Goal: Task Accomplishment & Management: Use online tool/utility

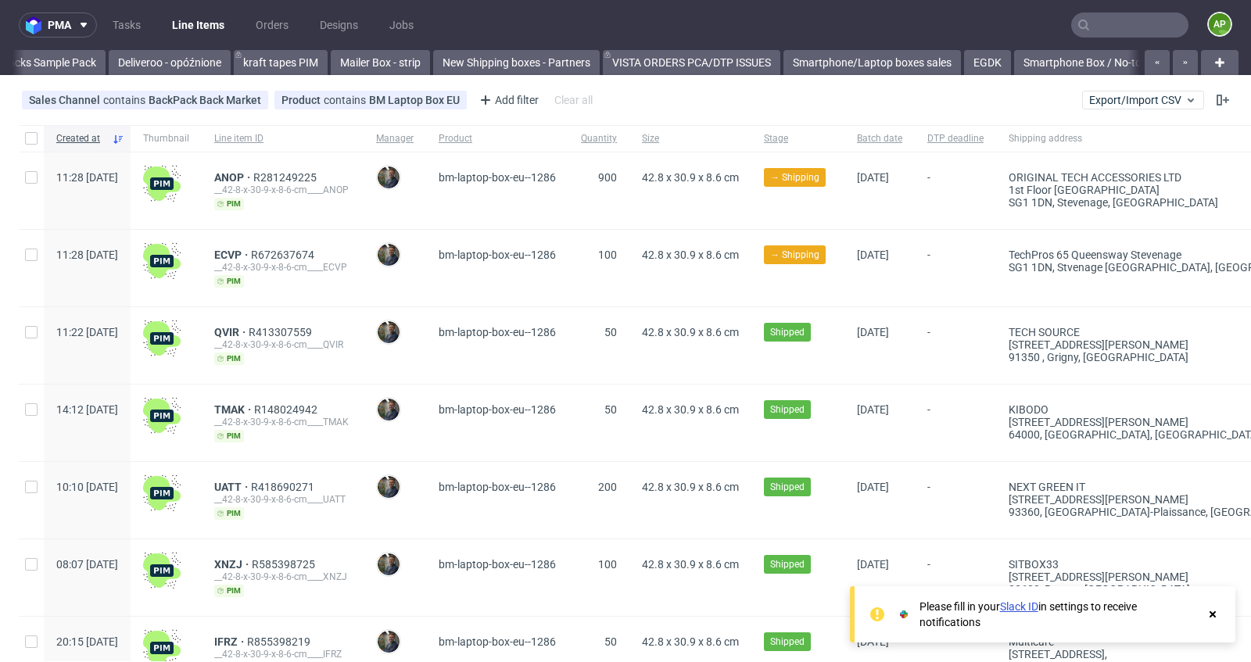
scroll to position [0, 1346]
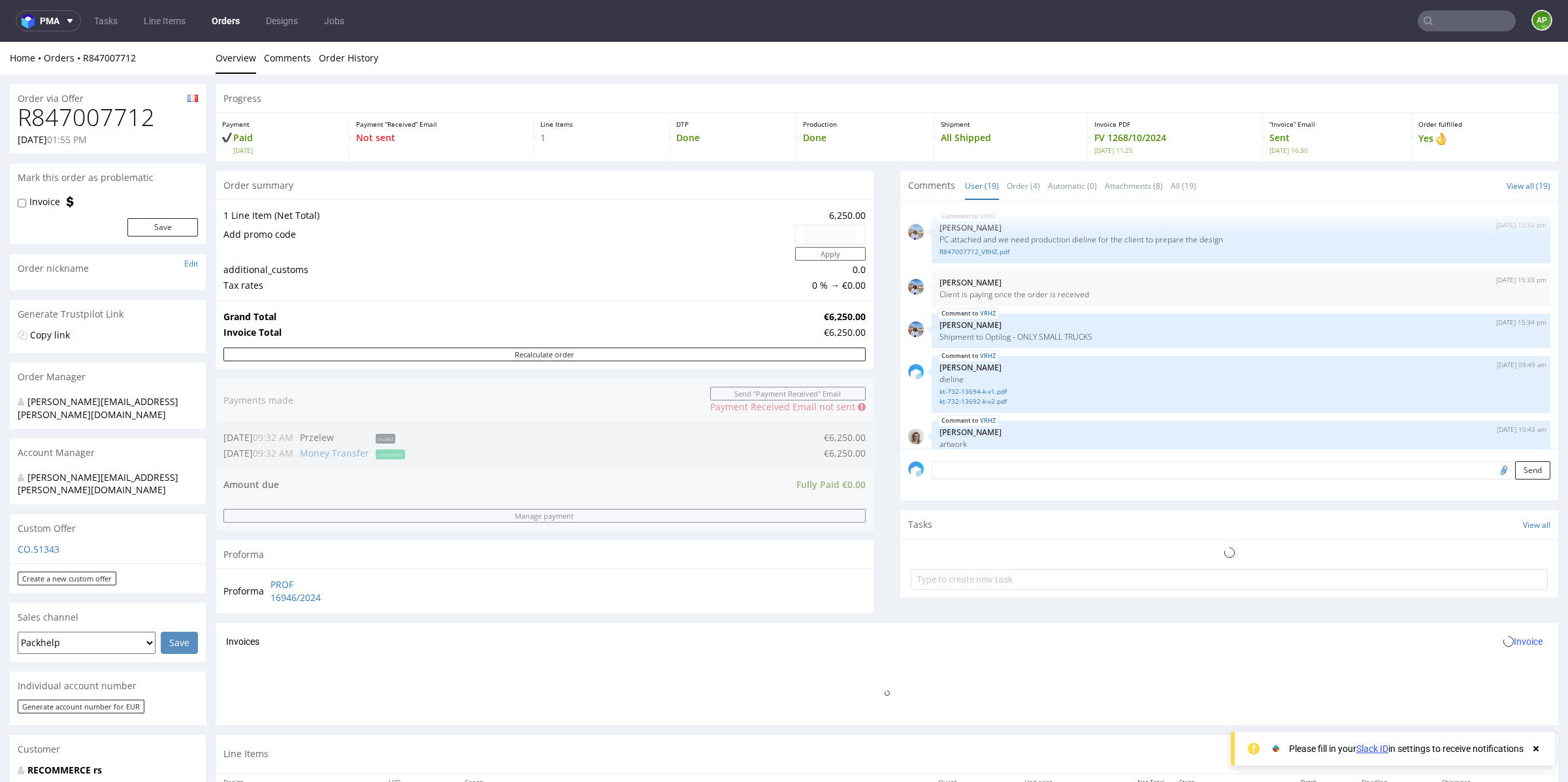
scroll to position [886, 0]
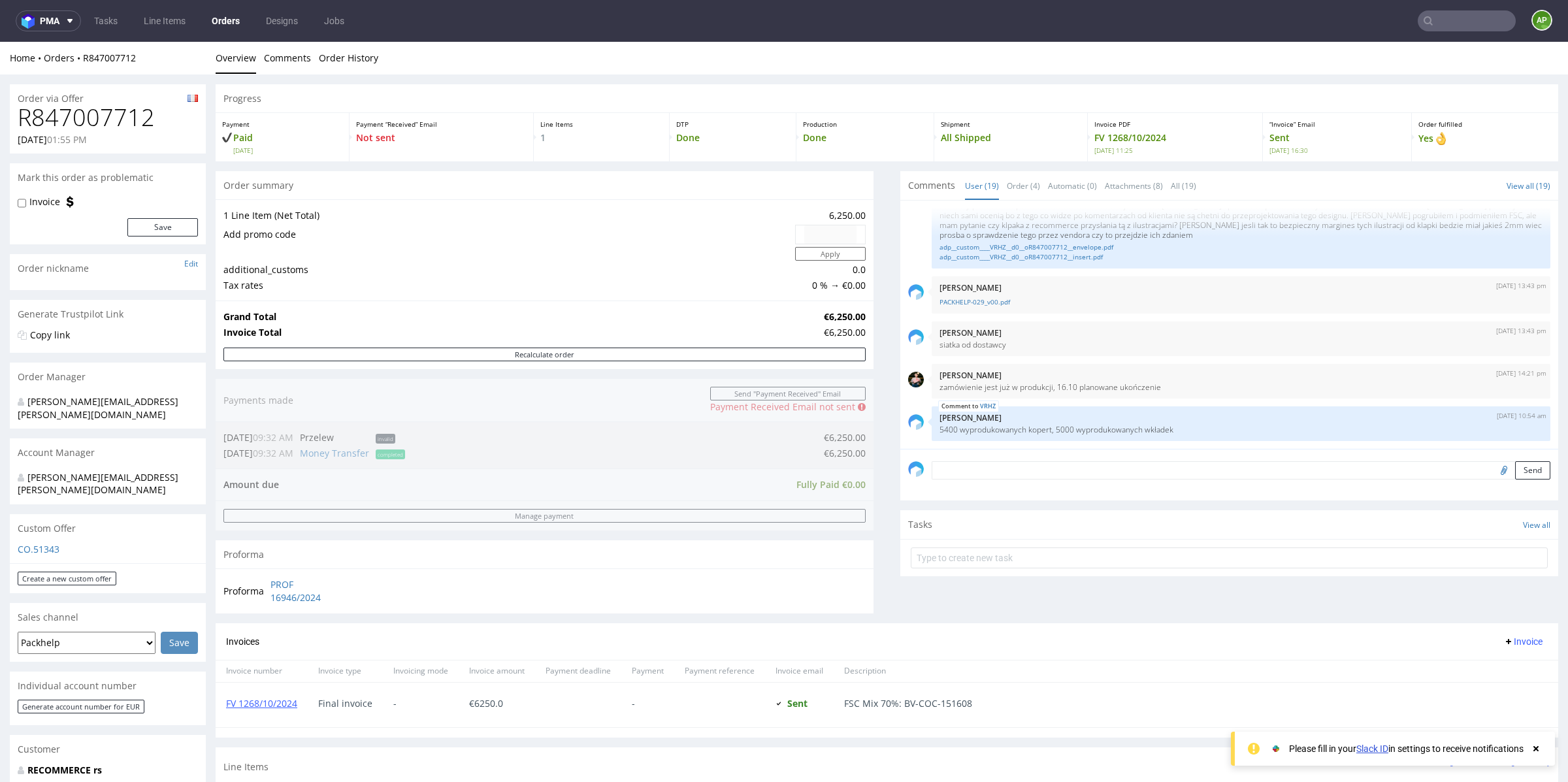
click at [1476, 20] on input "text" at bounding box center [1466, 21] width 98 height 21
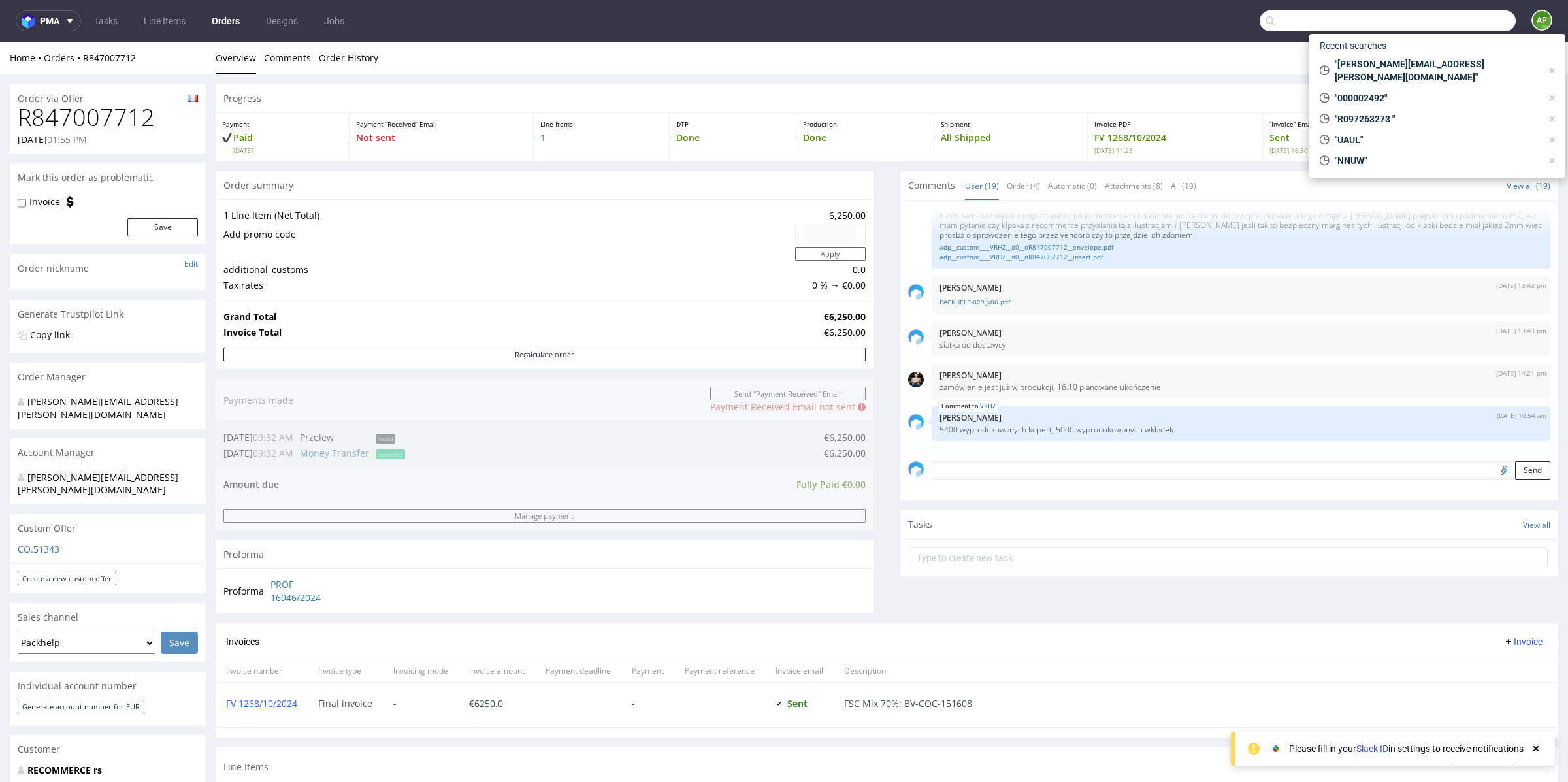
paste input "https://docs.google.com/spreadsheets/d/1pI0UUVQom-NxnnuYaps7lSEtraC8ahI8ayi2pr3…"
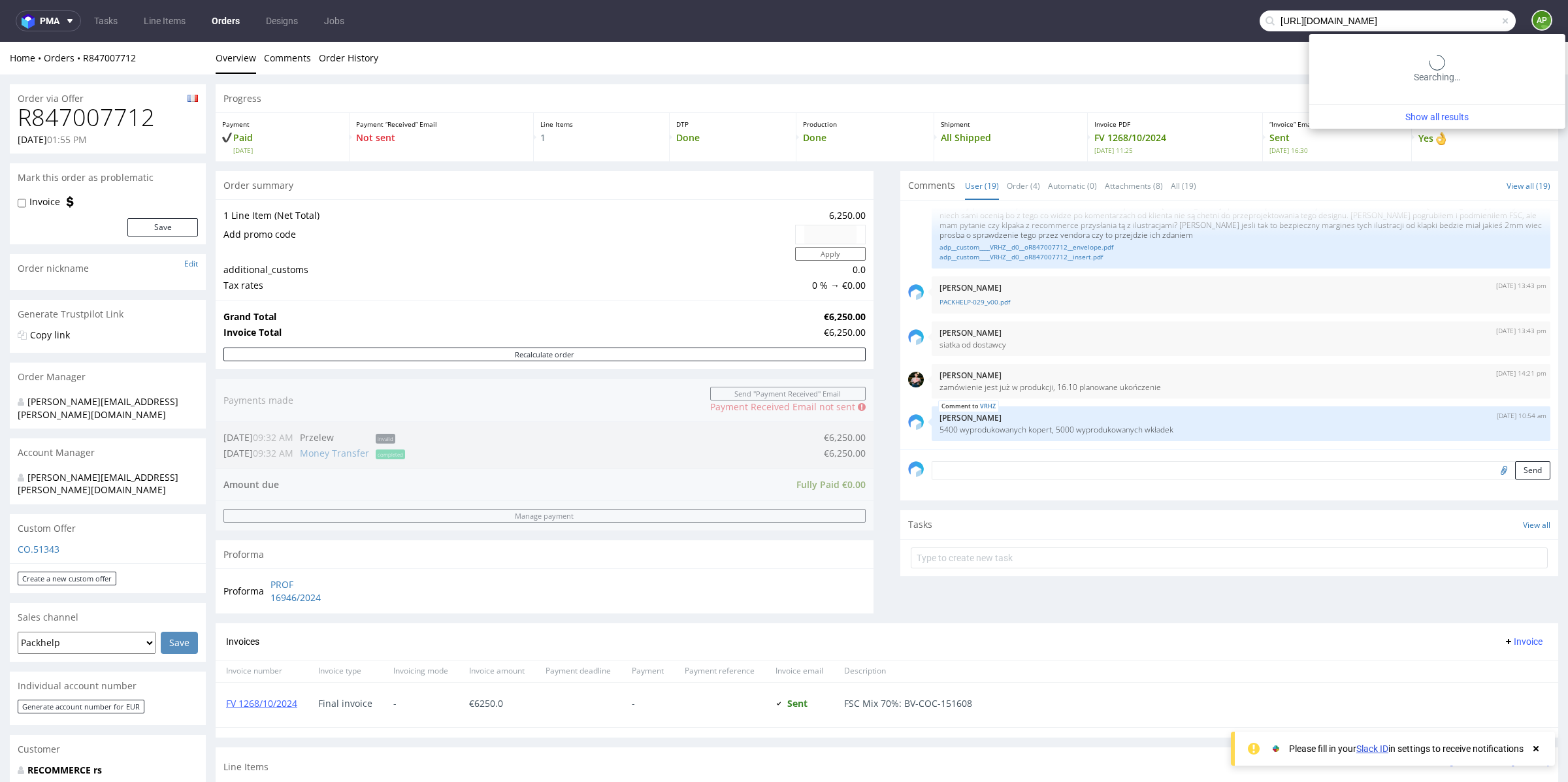
scroll to position [0, 230]
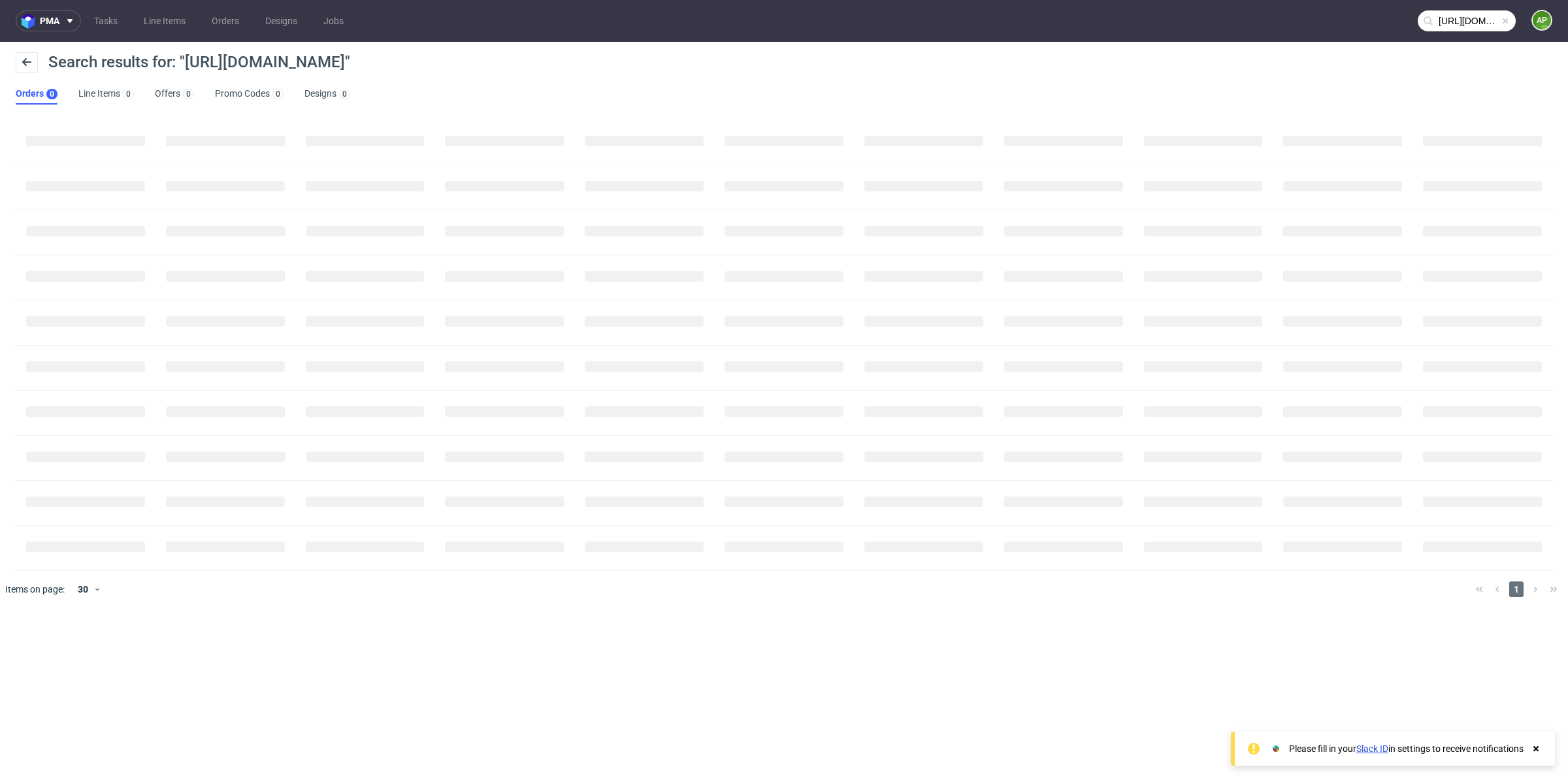
click at [1476, 21] on input "https://docs.google.com/spreadsheets/d/1pI0UUVQom-NxnnuYaps7lSEtraC8ahI8ayi2pr3…" at bounding box center [1466, 21] width 98 height 21
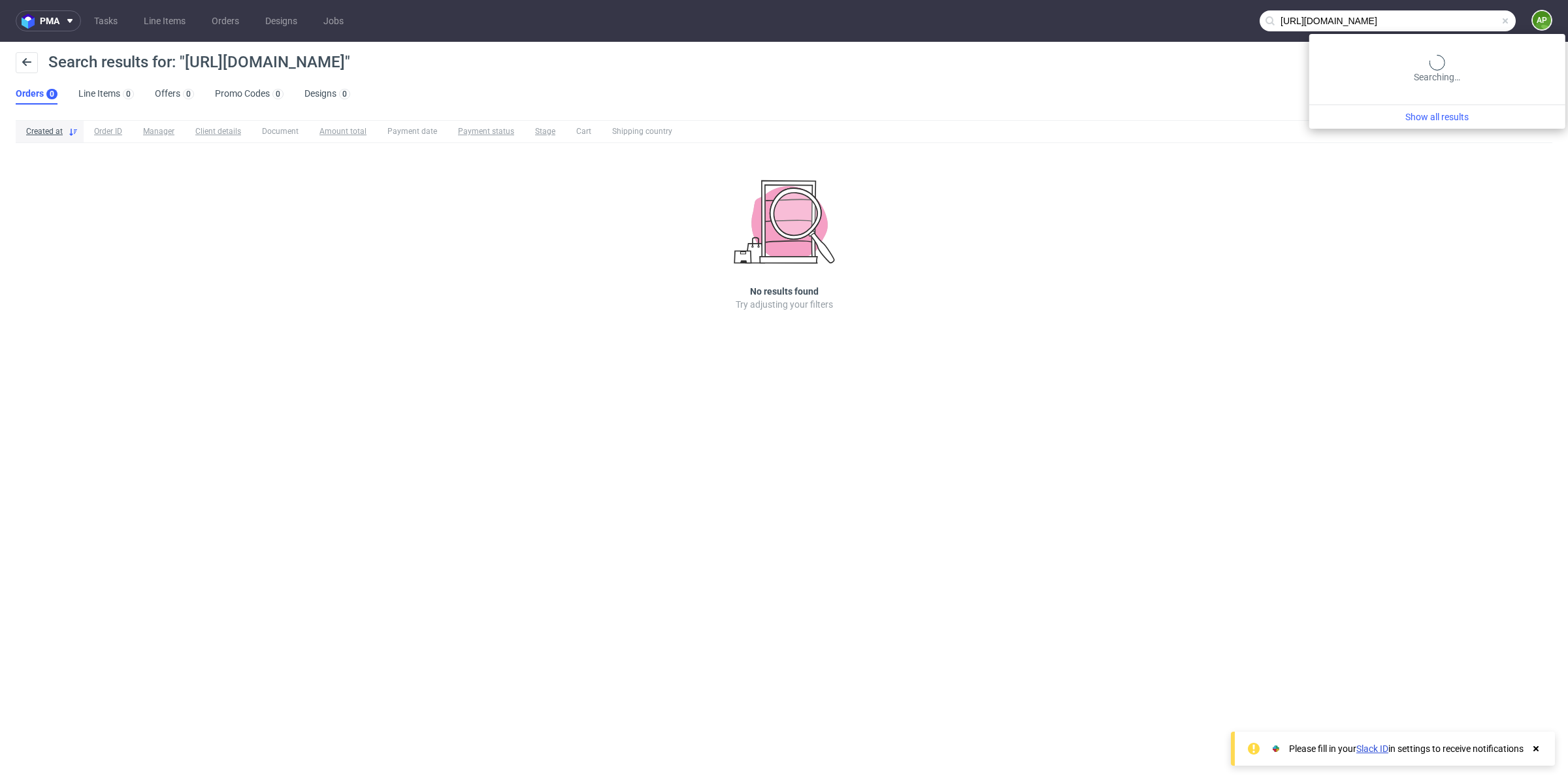
click at [1476, 21] on input "https://docs.google.com/spreadsheets/d/1pI0UUVQom-NxnnuYaps7lSEtraC8ahI8ayi2pr3…" at bounding box center [1388, 21] width 256 height 21
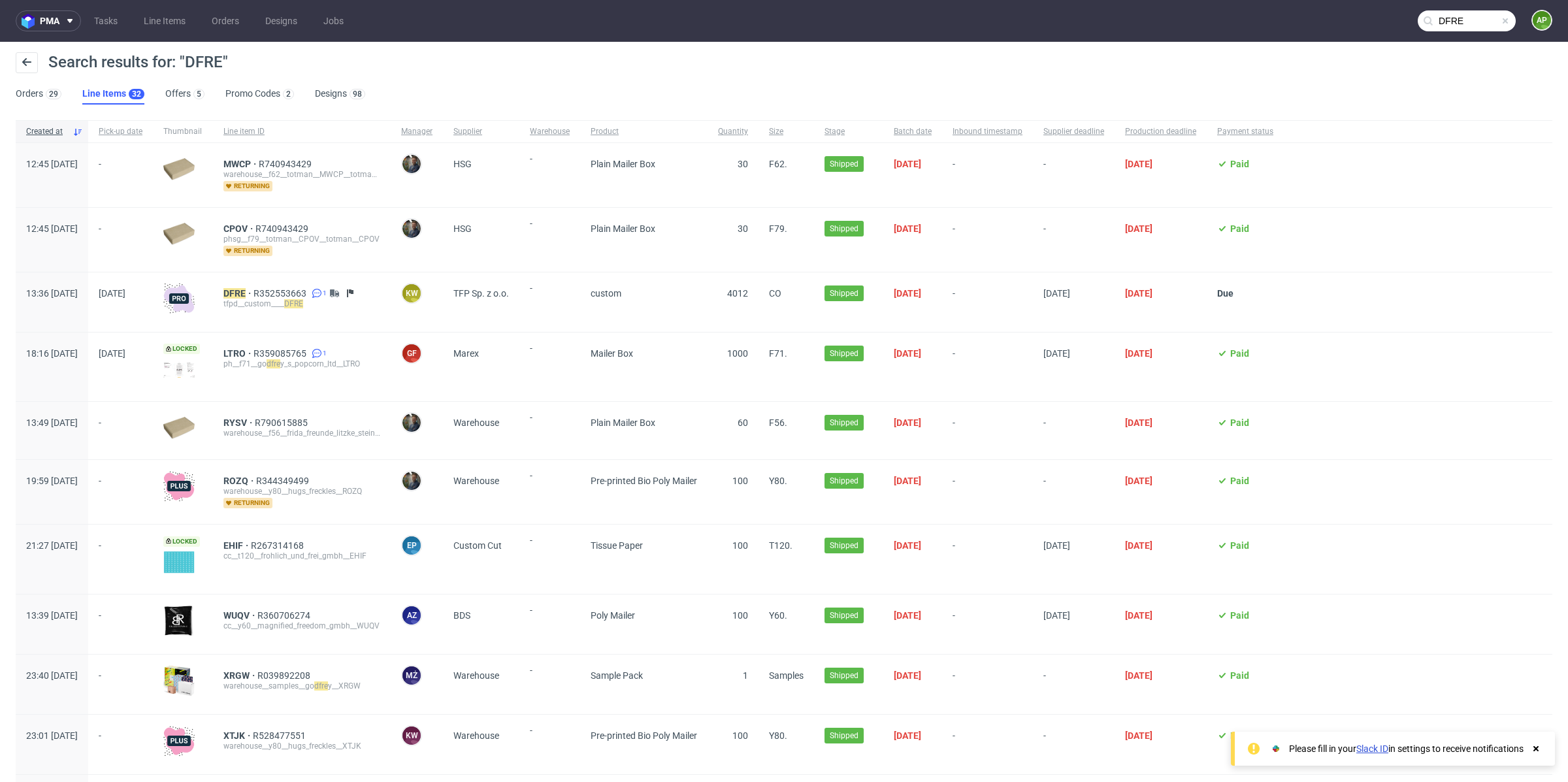
click at [1434, 28] on input "DFRE" at bounding box center [1466, 21] width 98 height 21
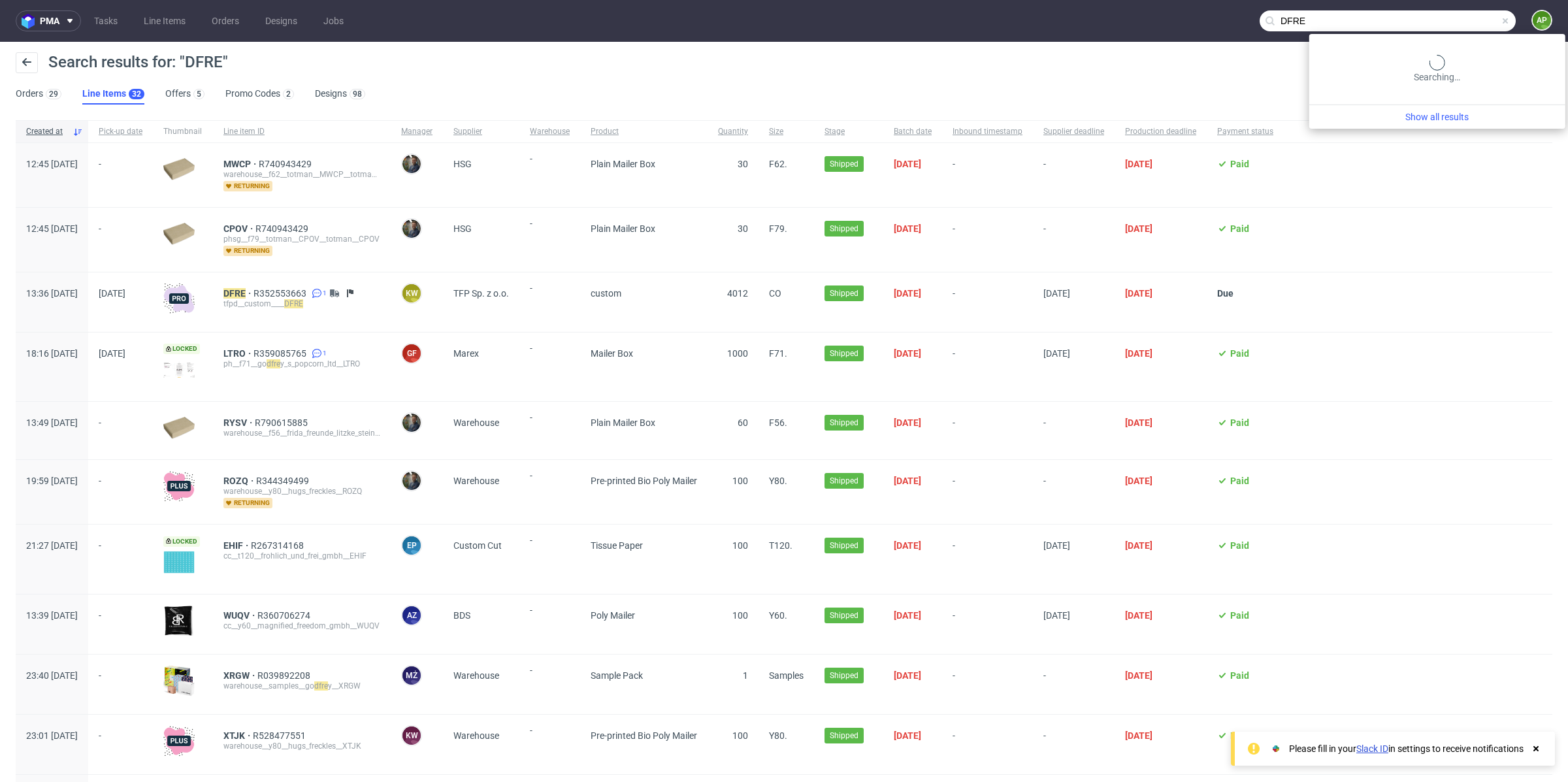
click at [1434, 29] on input "DFRE" at bounding box center [1388, 21] width 256 height 21
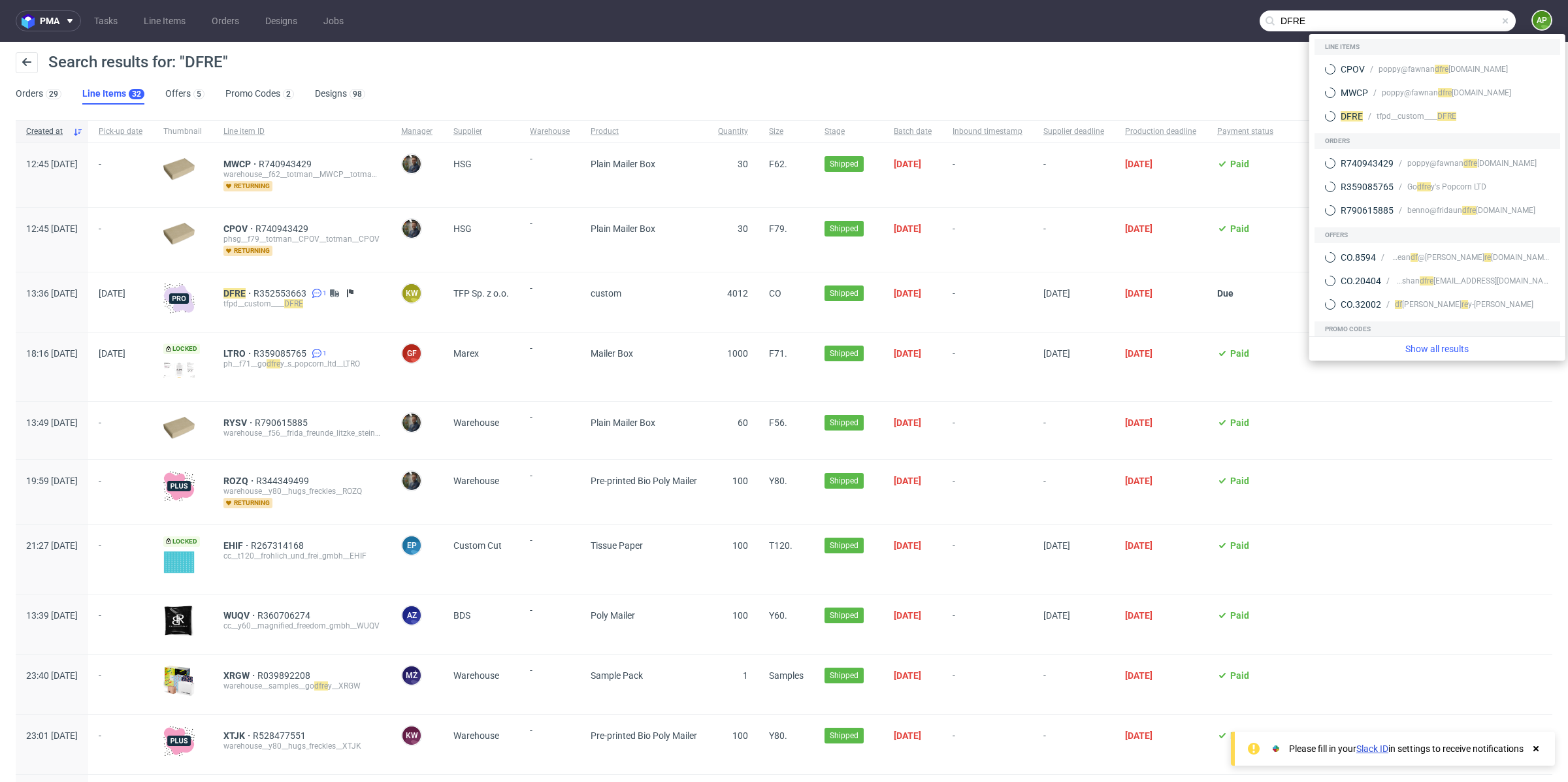
paste input "R352553663_"
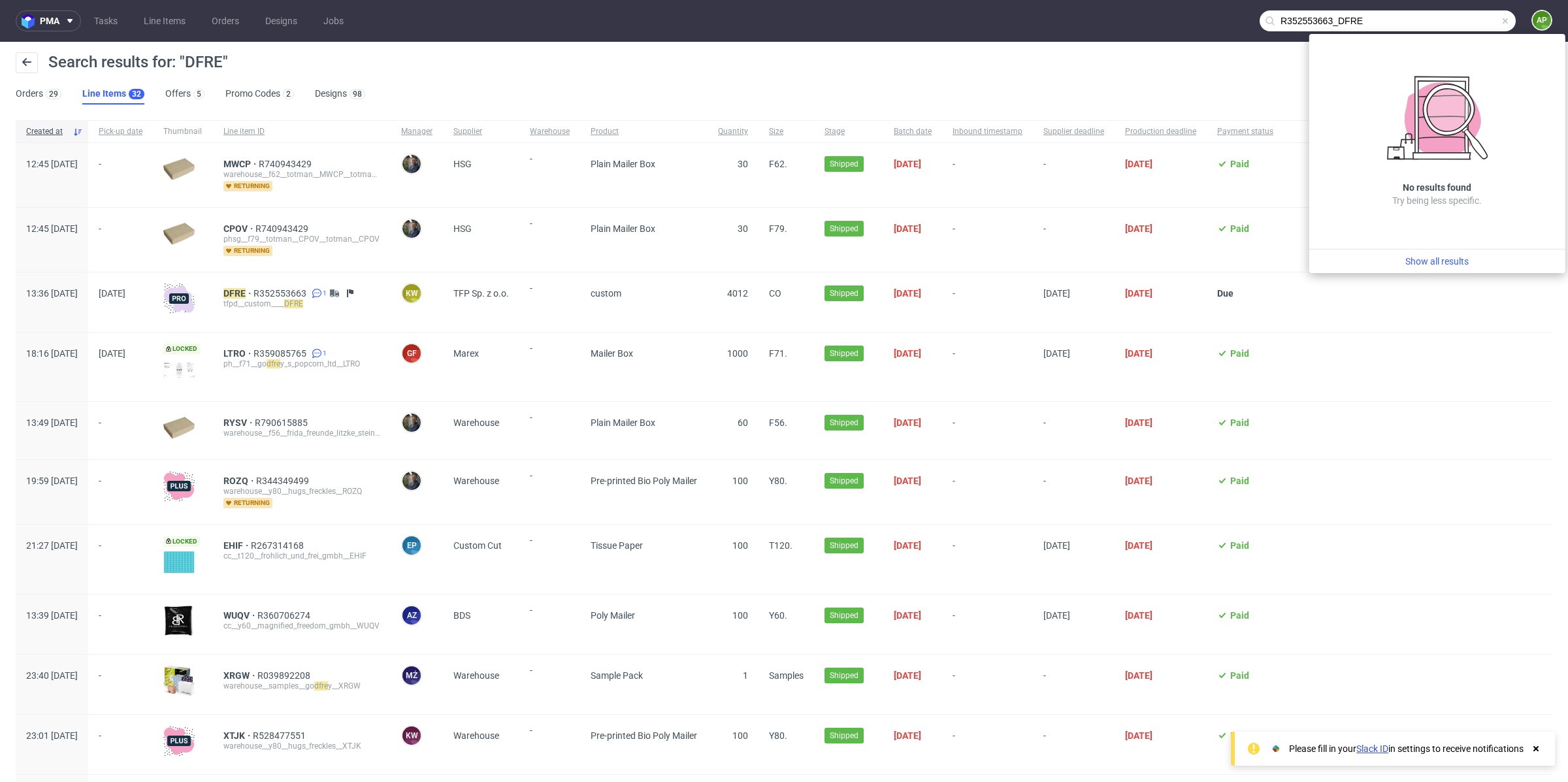
drag, startPoint x: 1324, startPoint y: 19, endPoint x: 1419, endPoint y: 19, distance: 95.0
click at [1416, 19] on input "R352553663_DFRE" at bounding box center [1388, 21] width 256 height 21
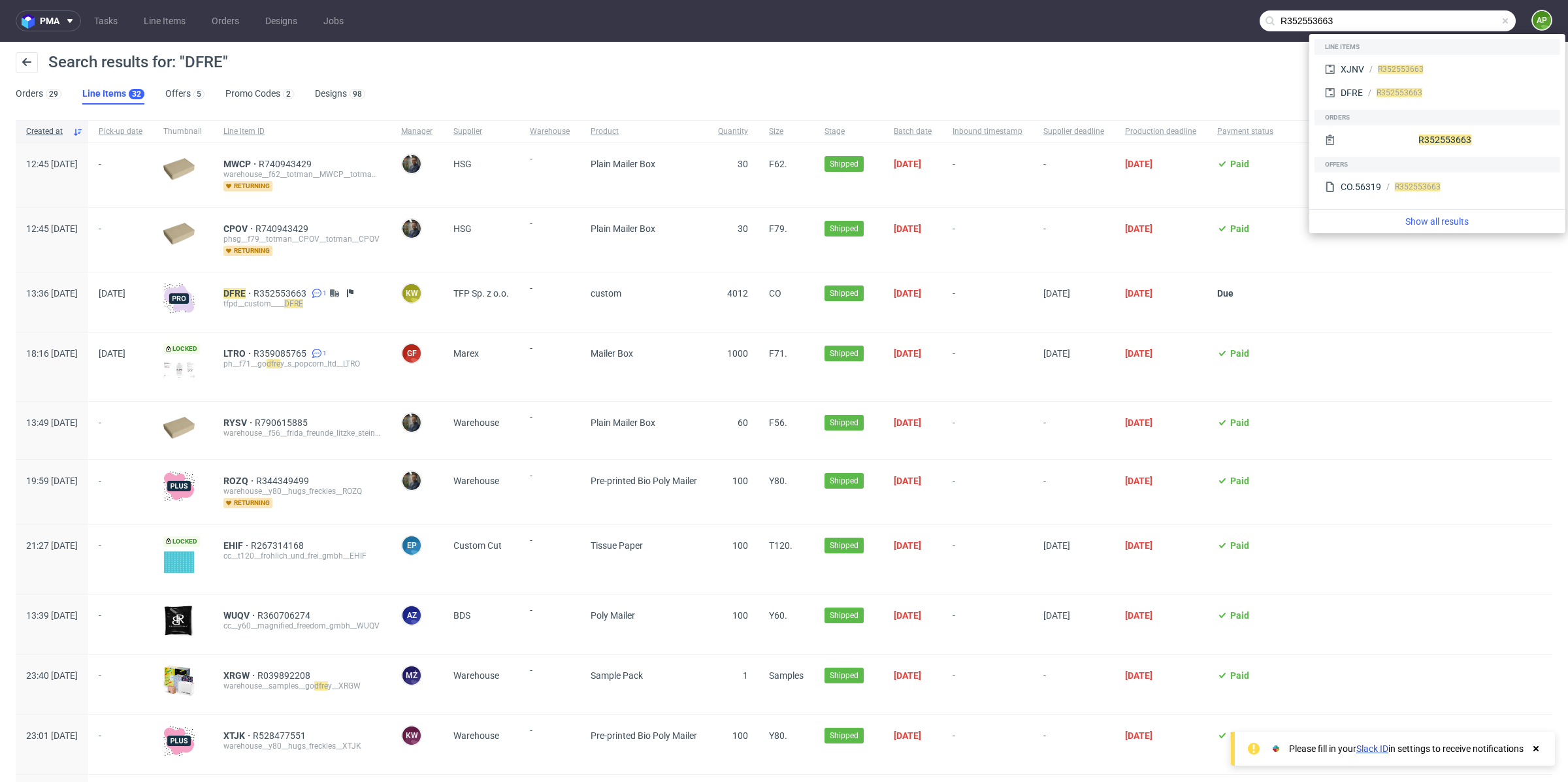
type input "R352553663"
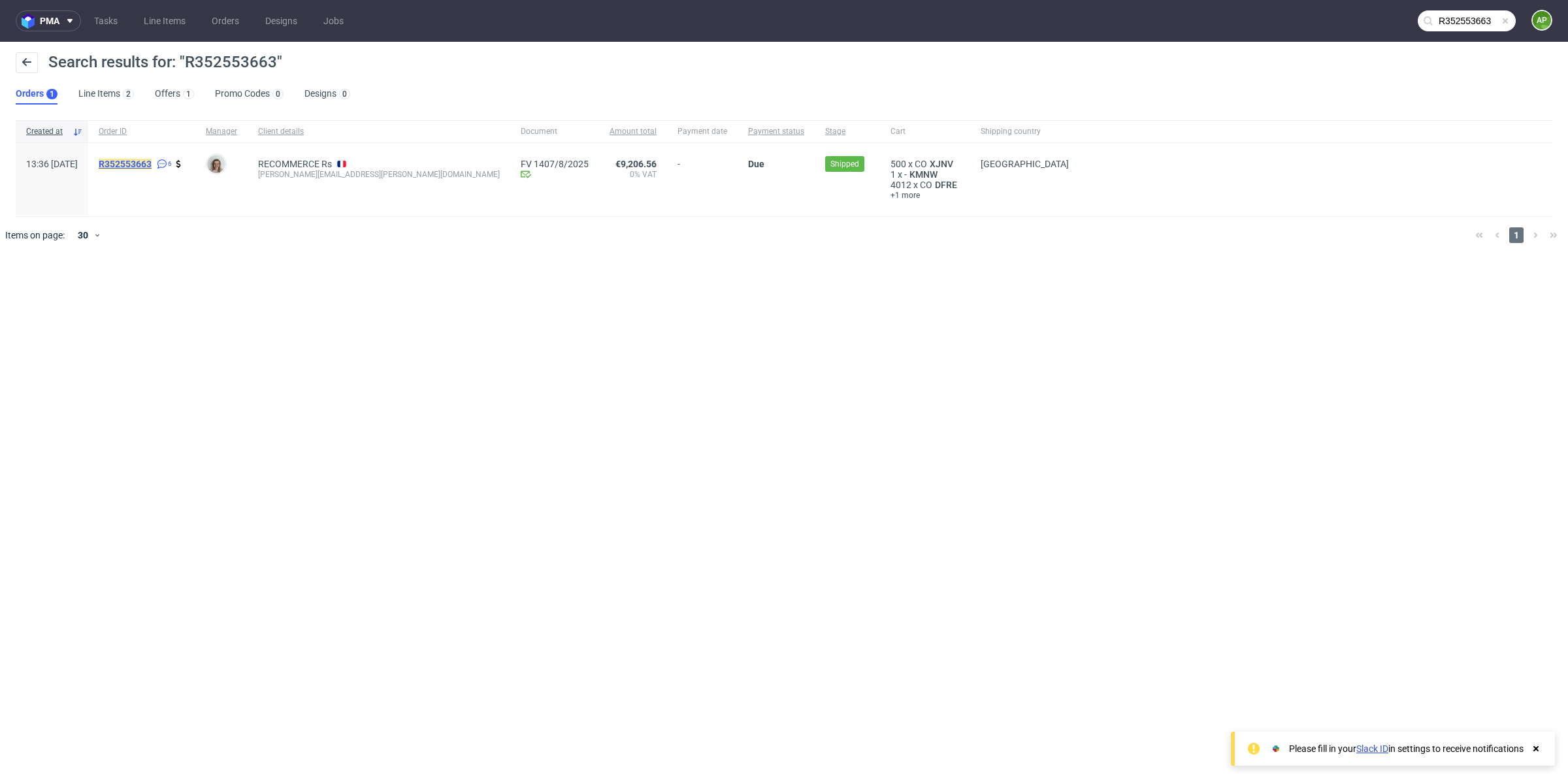
click at [151, 168] on mark "R352553663" at bounding box center [124, 164] width 53 height 11
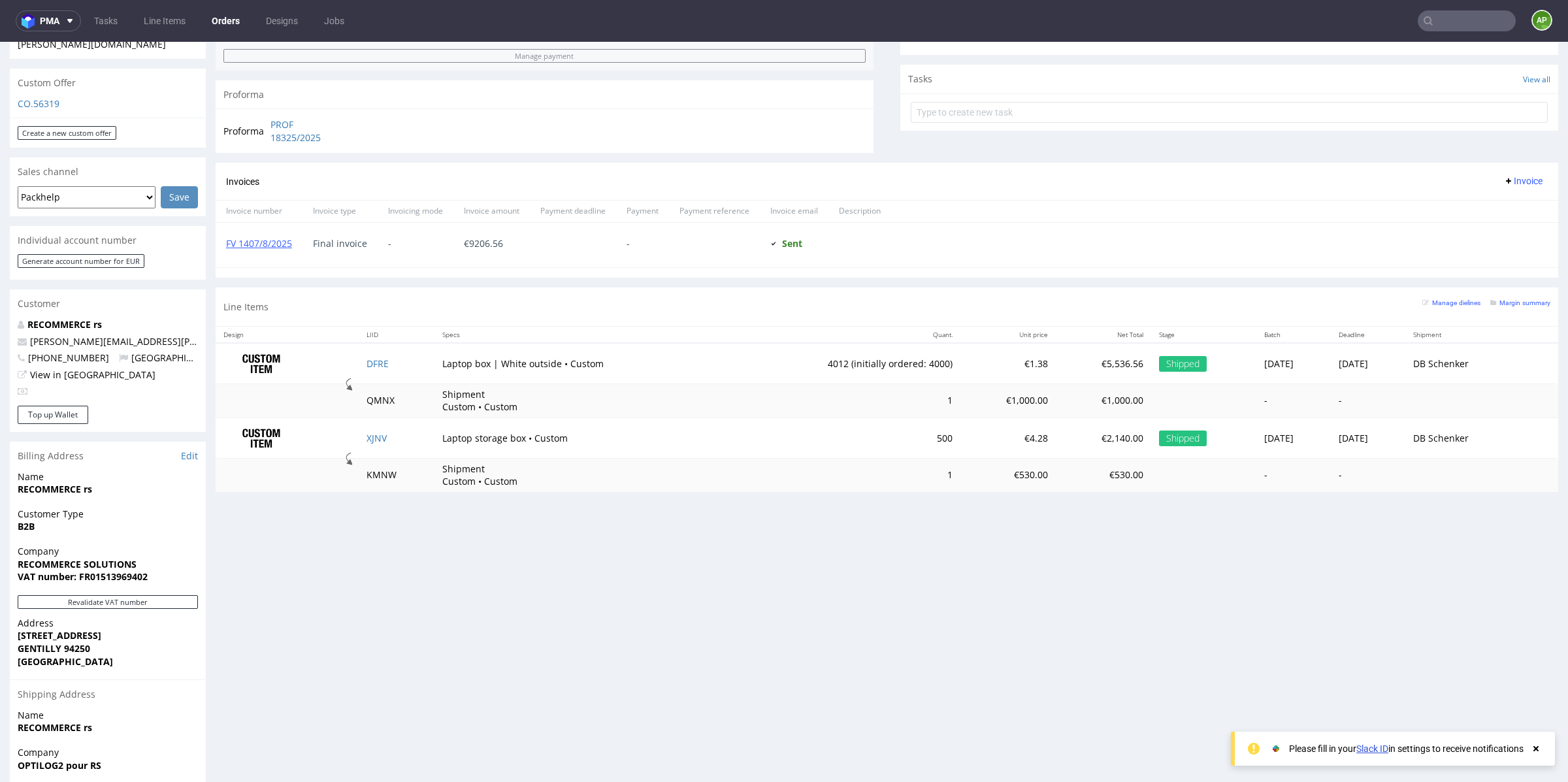
scroll to position [571, 0]
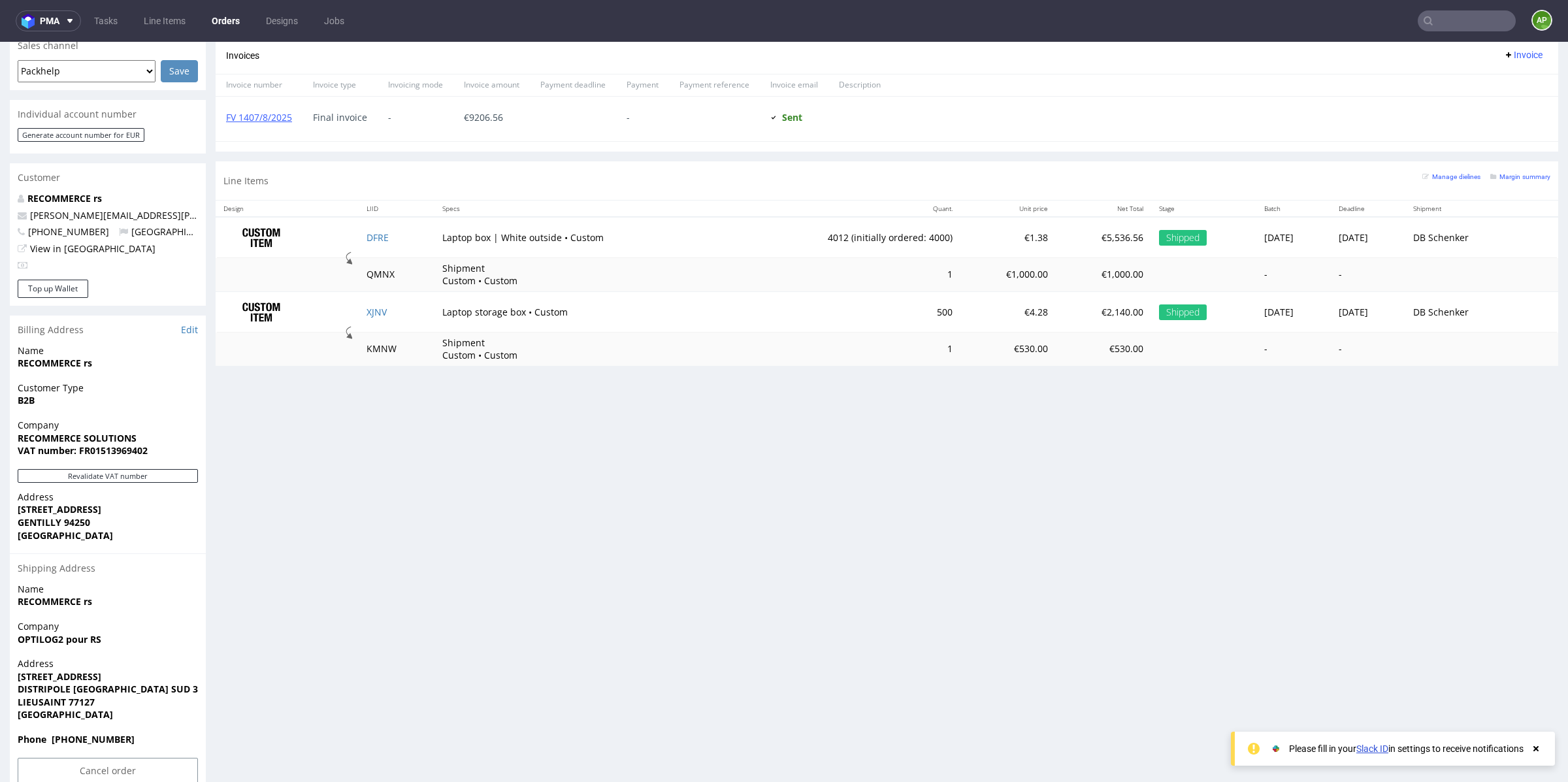
click at [425, 505] on div "Progress Payment Due Payment “Received” Email - Line Items 2 DTP - Production -…" at bounding box center [886, 152] width 1342 height 1279
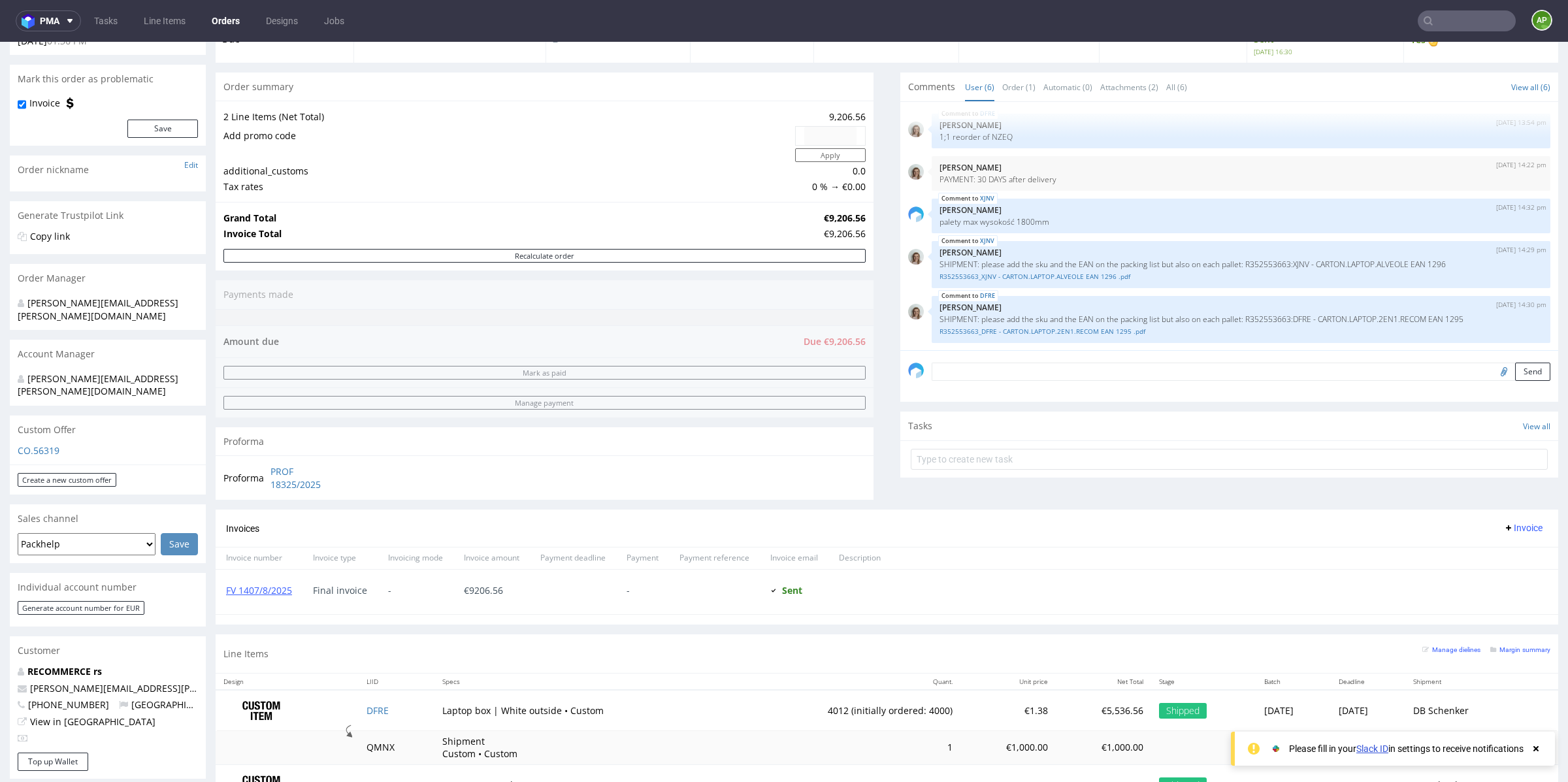
scroll to position [124, 0]
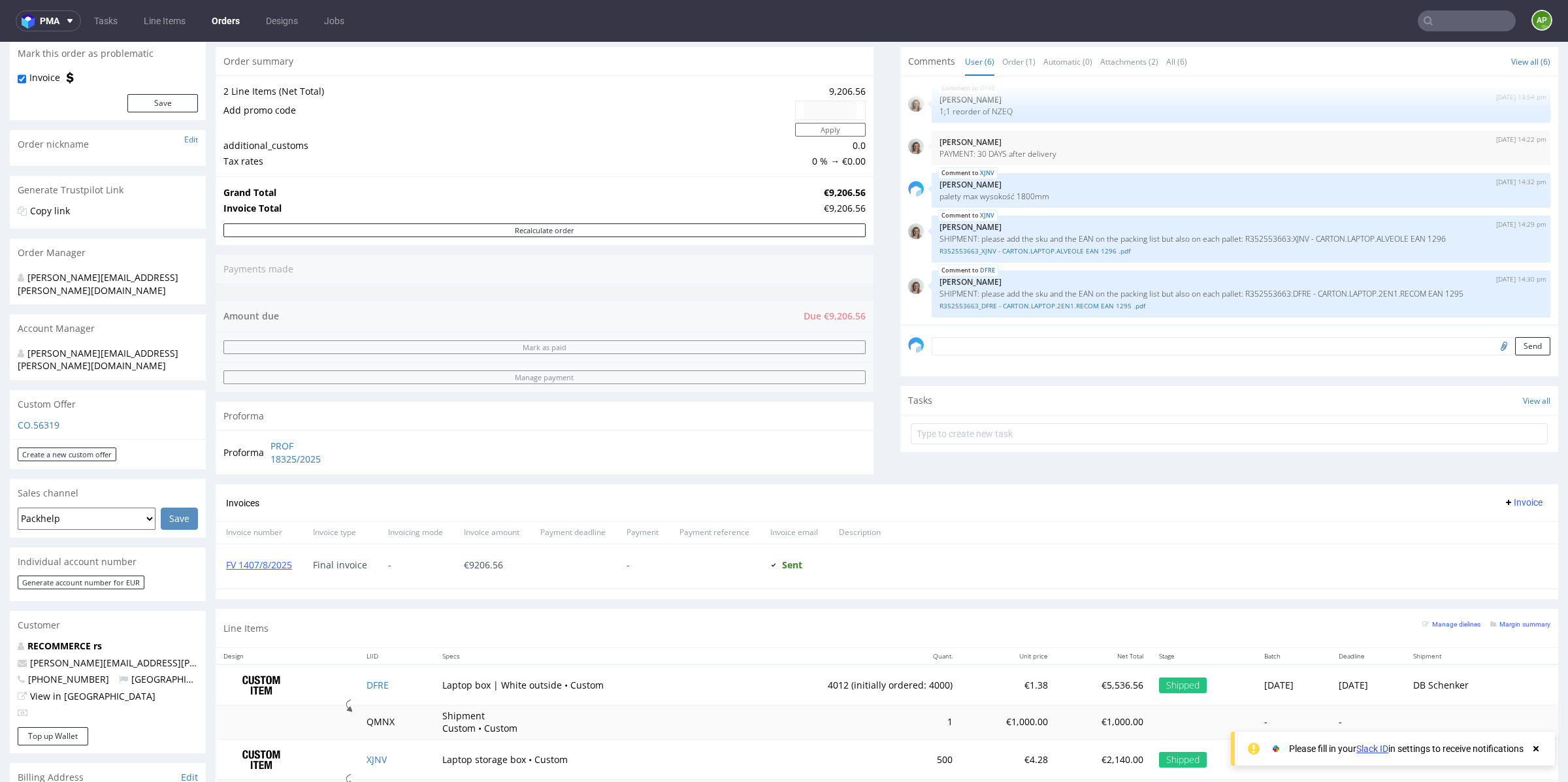
click at [1444, 32] on nav "pma Tasks Line Items Orders Designs Jobs AP" at bounding box center [784, 21] width 1568 height 42
click at [1442, 20] on input "text" at bounding box center [1466, 21] width 98 height 21
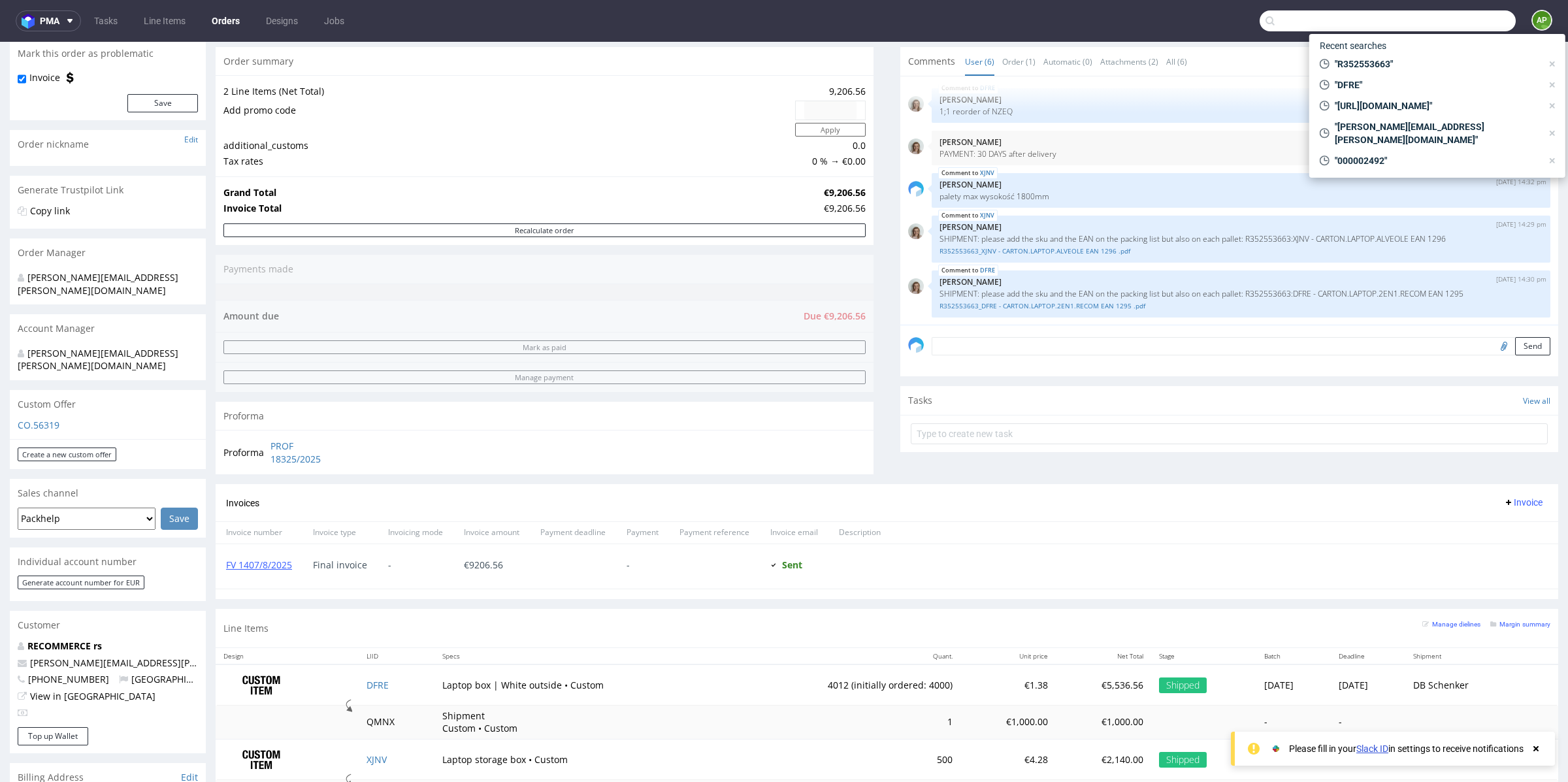
paste input "R370172948"
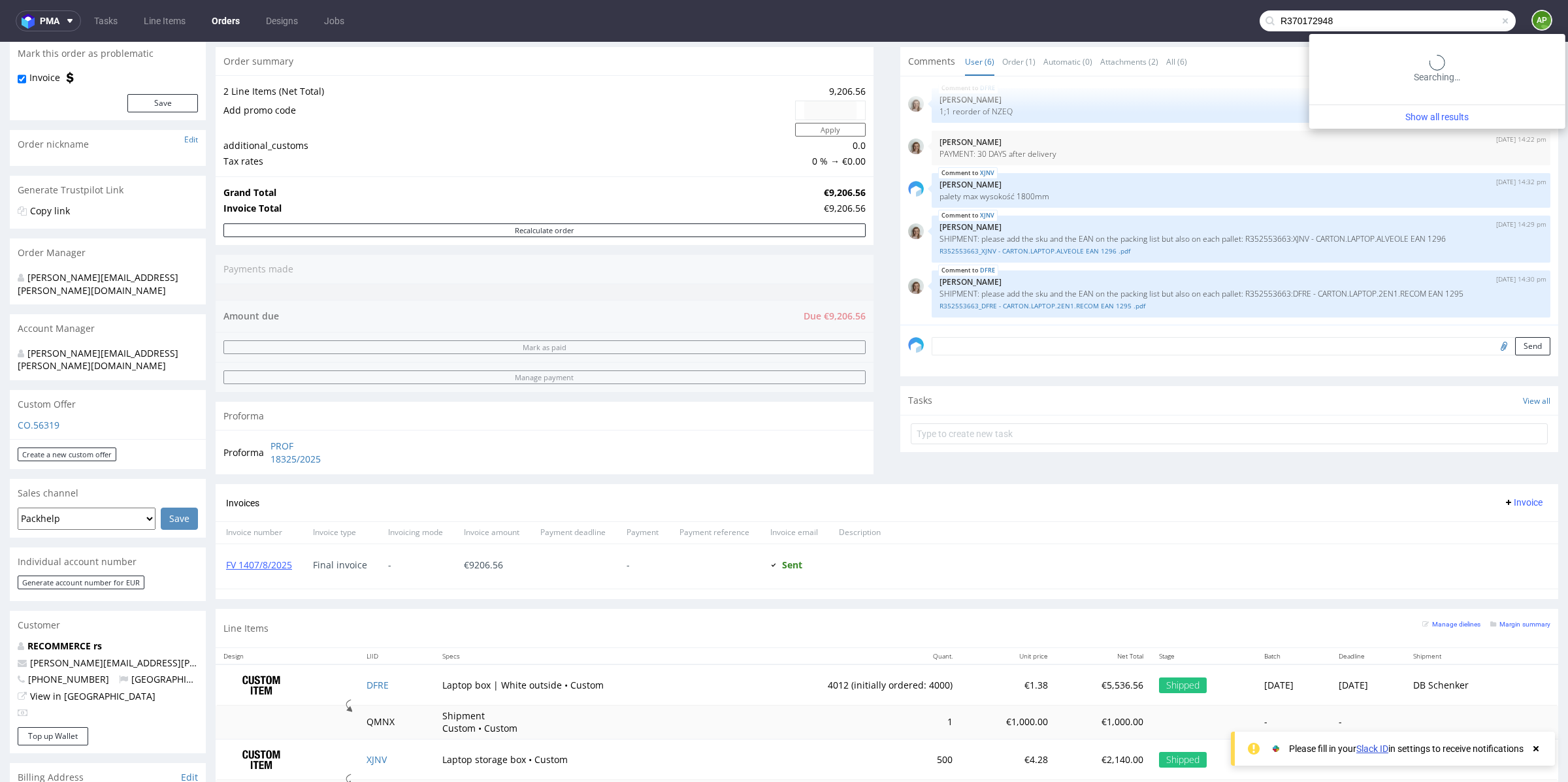
type input "R370172948"
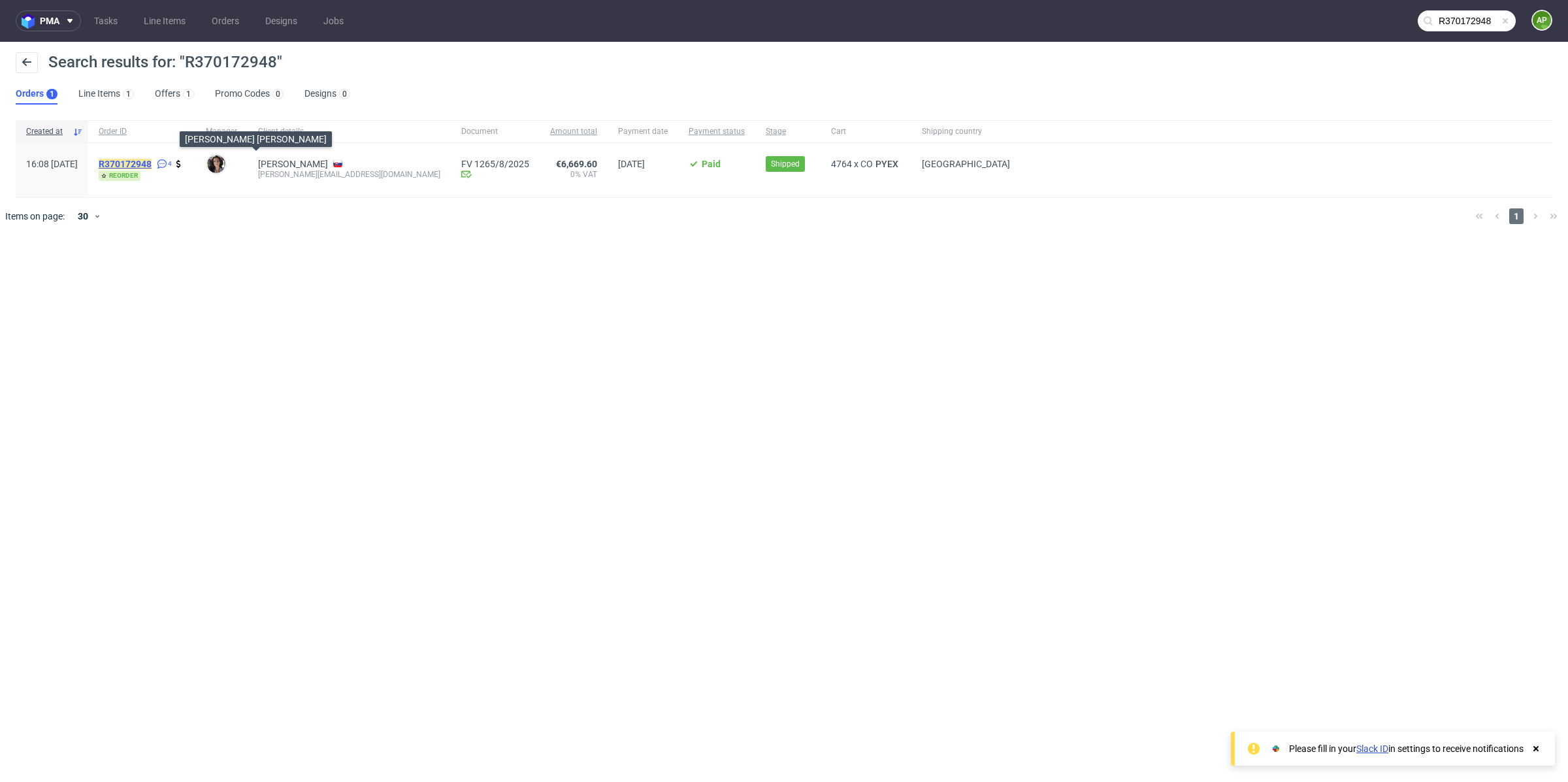
click at [151, 162] on mark "R370172948" at bounding box center [124, 164] width 53 height 11
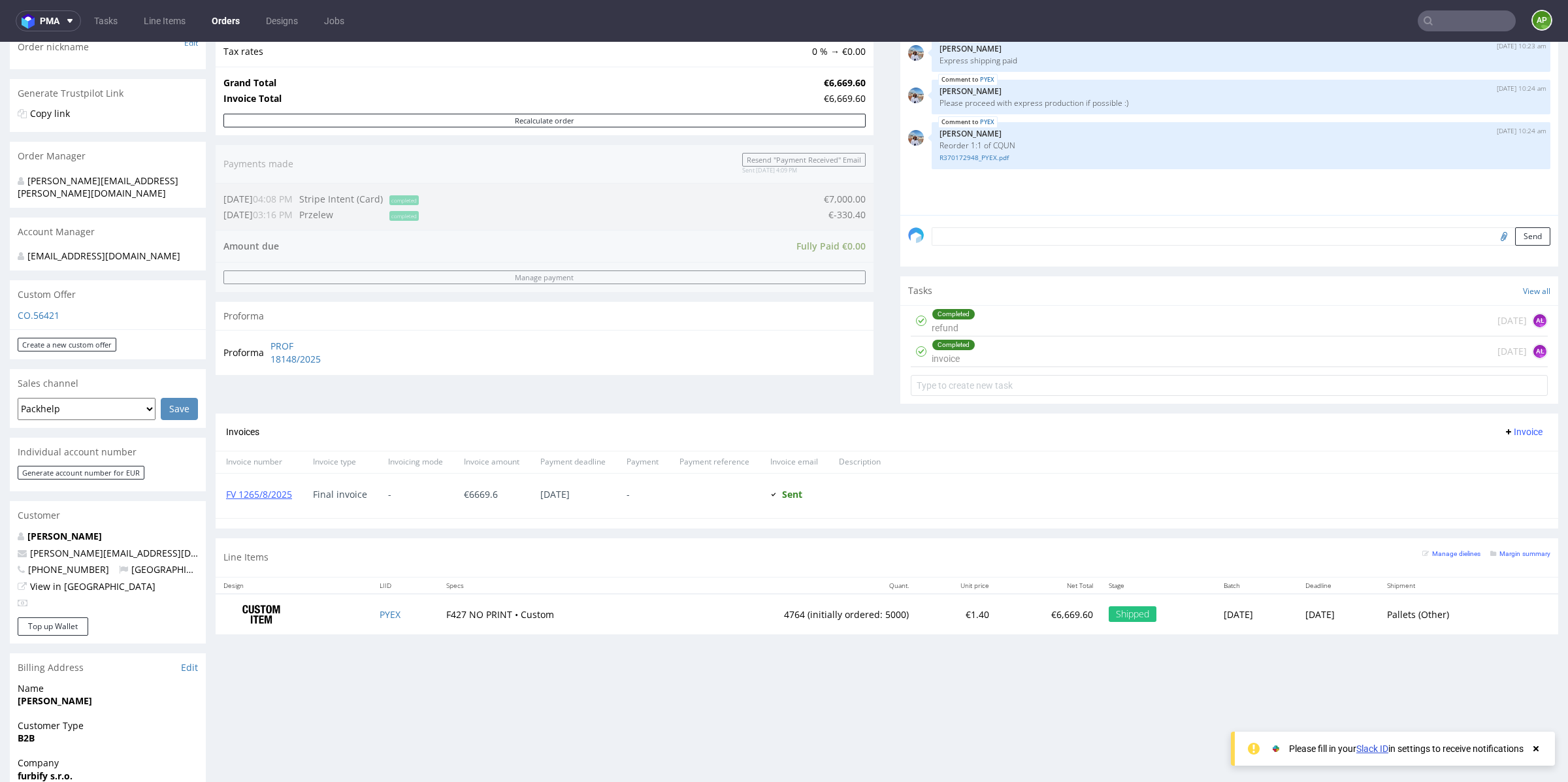
scroll to position [236, 0]
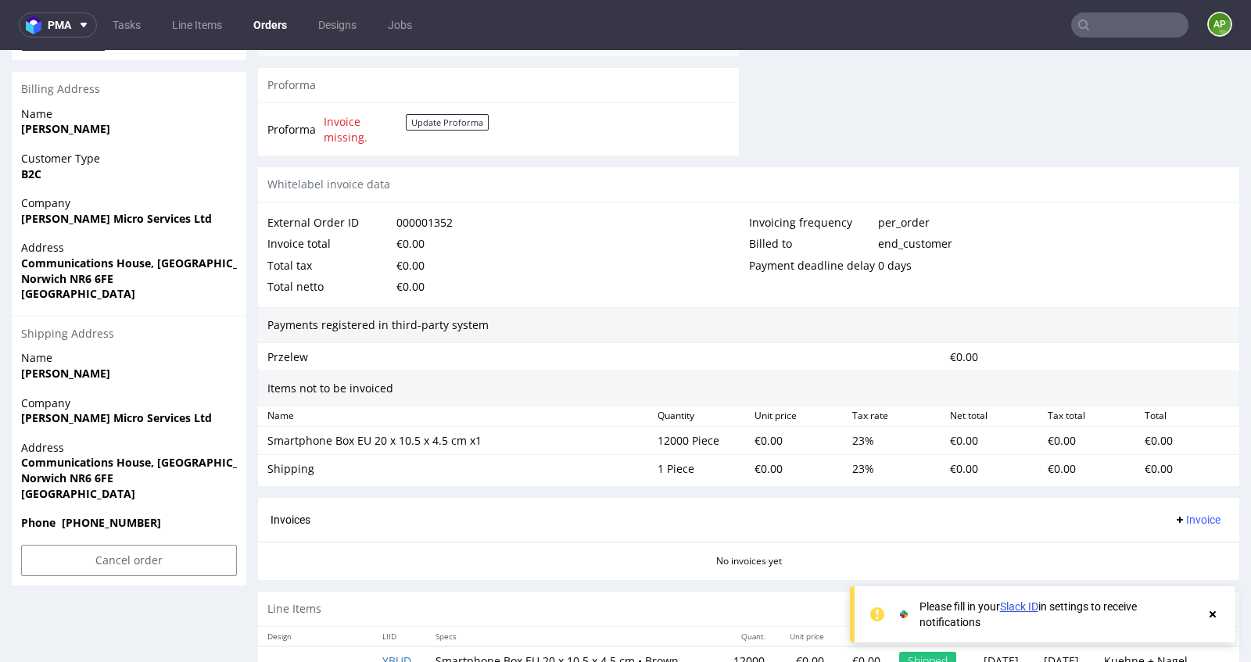
scroll to position [4, 0]
